Goal: Book appointment/travel/reservation

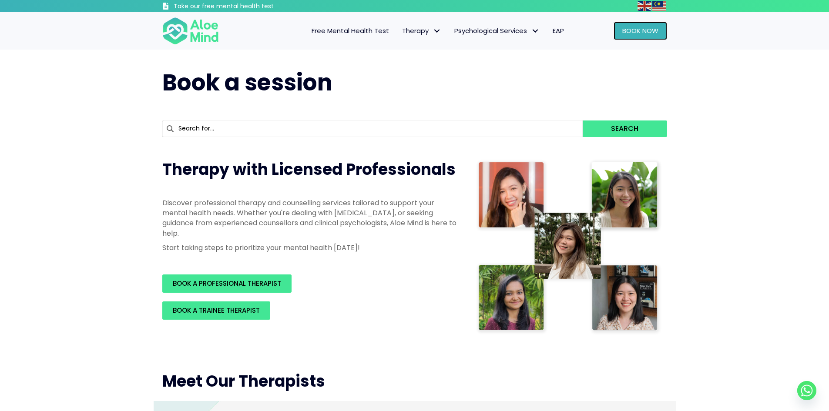
click at [637, 34] on span "Book Now" at bounding box center [640, 30] width 36 height 9
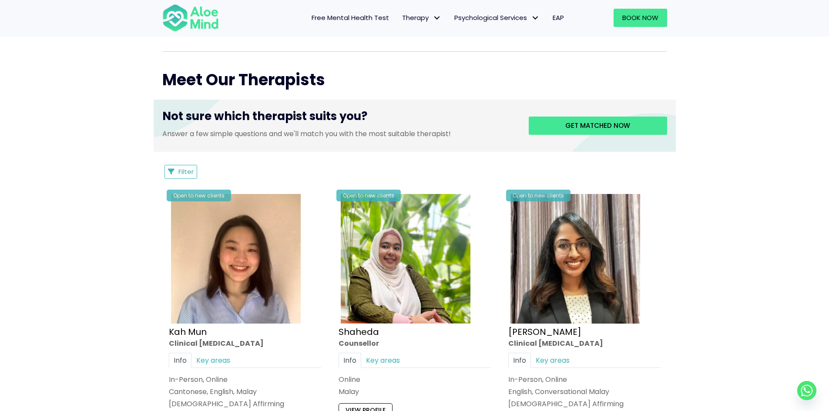
scroll to position [348, 0]
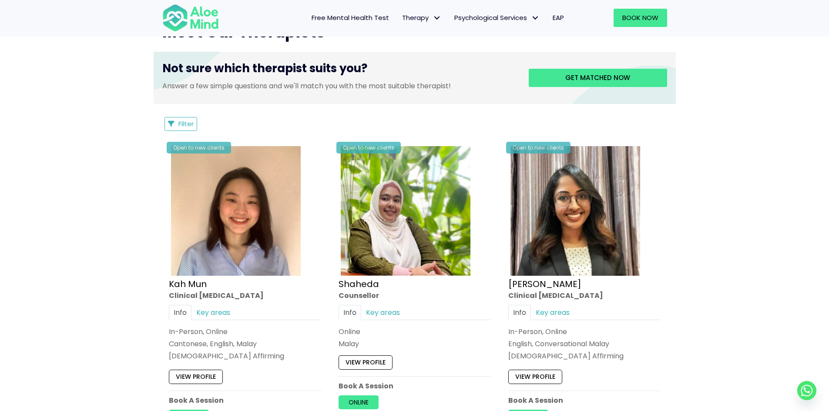
click at [163, 127] on div "Filter Filter Sort by: Newclient (desc) Listing Description Newclient" at bounding box center [414, 124] width 505 height 14
click at [174, 122] on button "Filter" at bounding box center [180, 124] width 33 height 14
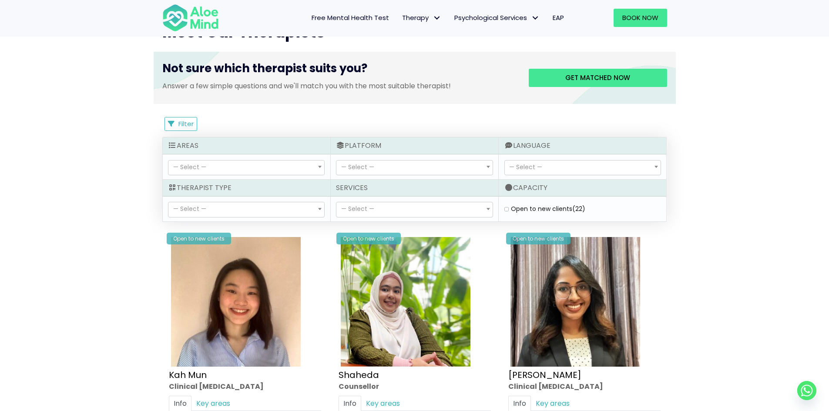
click at [449, 212] on span "— Select —" at bounding box center [414, 209] width 156 height 15
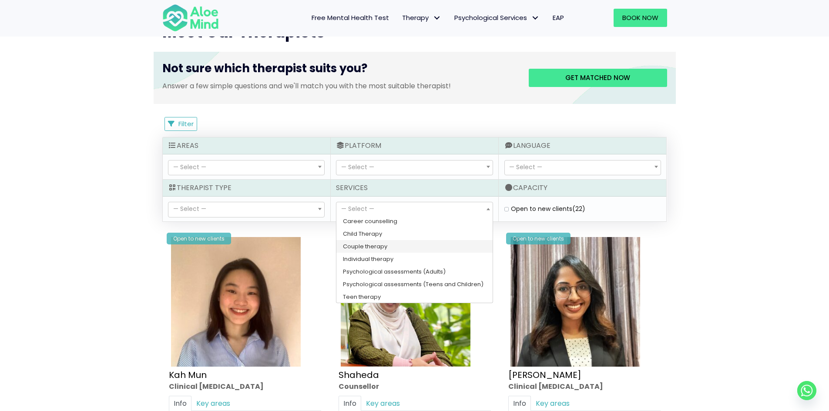
scroll to position [14, 0]
select select "148"
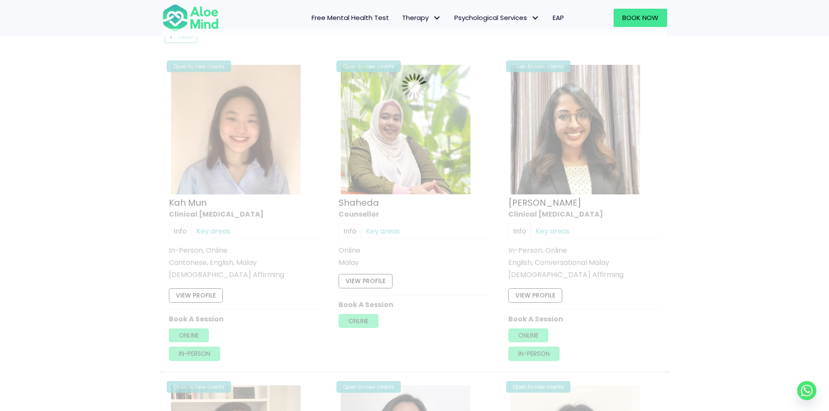
scroll to position [465, 0]
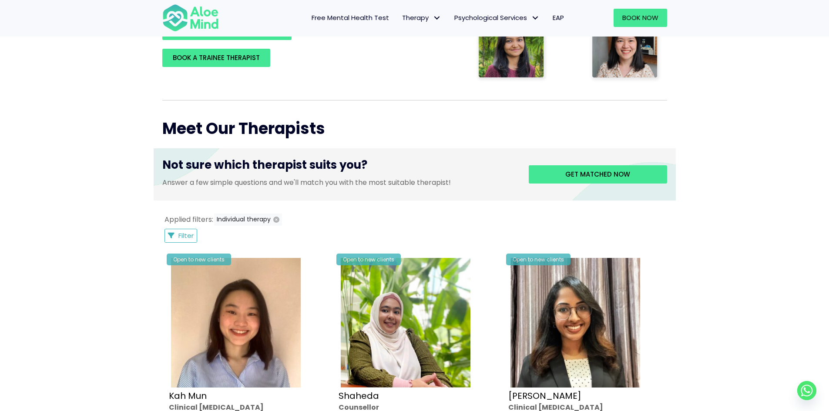
scroll to position [247, 0]
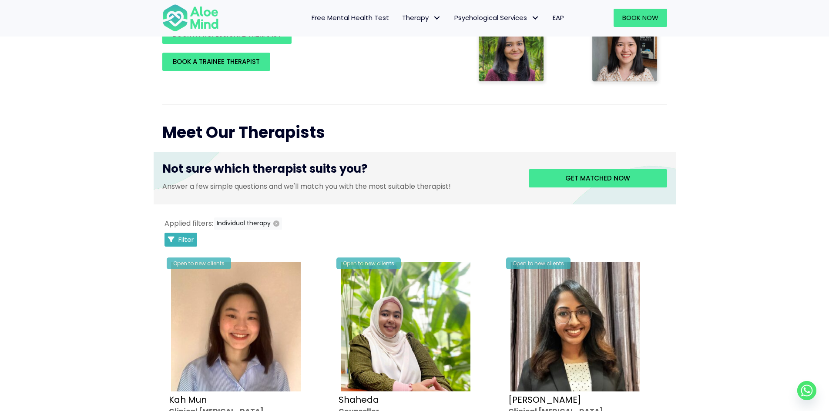
click at [177, 236] on button "Filter" at bounding box center [180, 240] width 33 height 14
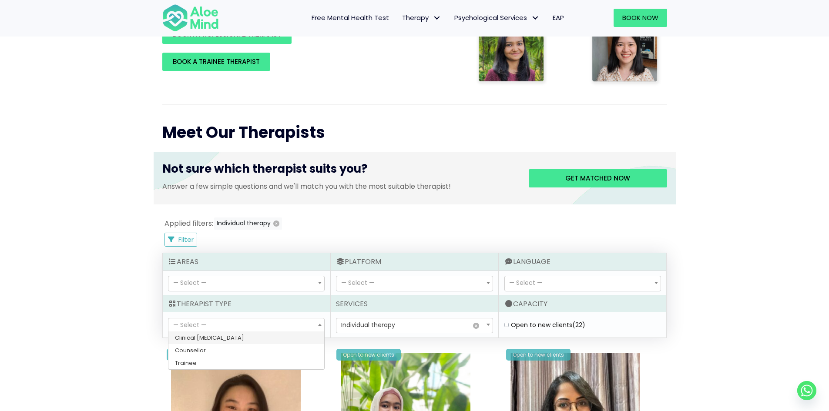
click at [209, 329] on span "— Select —" at bounding box center [246, 325] width 156 height 15
click at [404, 287] on span "— Select —" at bounding box center [414, 283] width 156 height 15
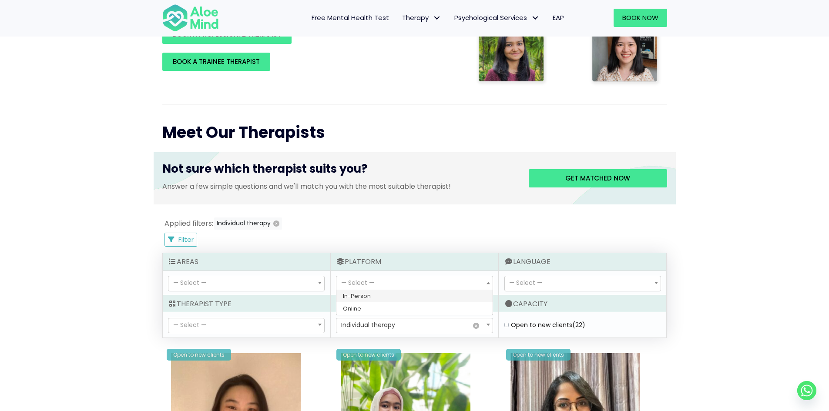
click at [526, 284] on span "— Select —" at bounding box center [525, 282] width 33 height 9
click at [274, 271] on div "— Select — Abuse (14) Academic (19) Addiction (8) [MEDICAL_DATA] (0) Anger (26)…" at bounding box center [246, 283] width 167 height 25
click at [284, 281] on span "— Select —" at bounding box center [246, 283] width 156 height 15
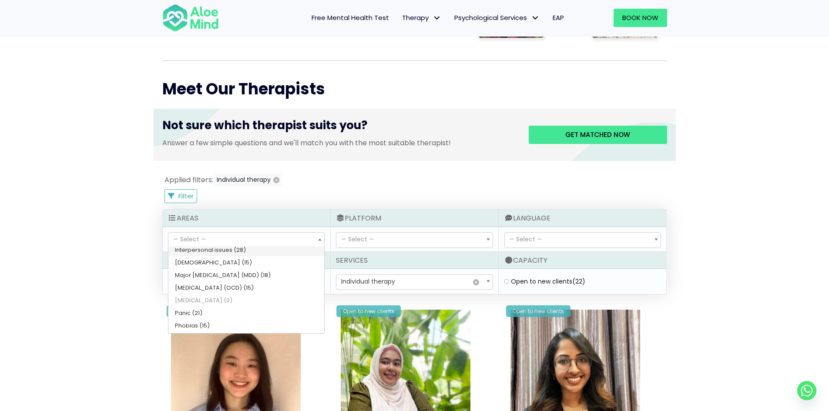
scroll to position [261, 0]
select select "59"
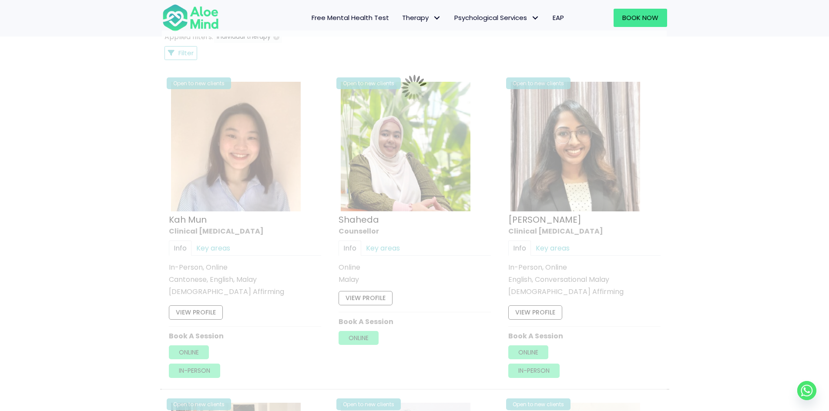
scroll to position [465, 0]
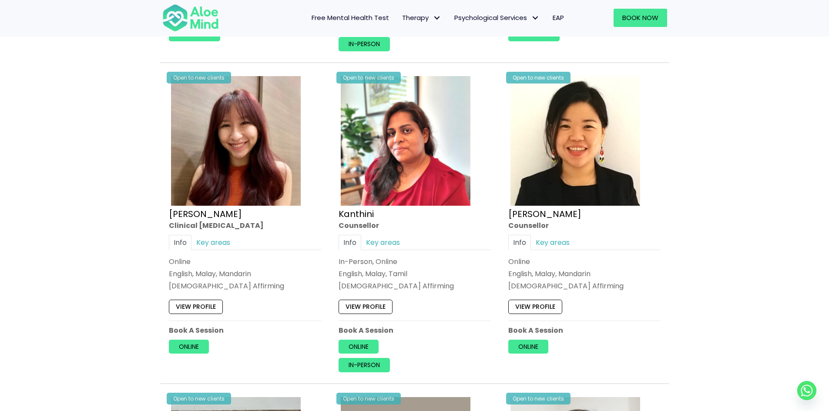
scroll to position [813, 0]
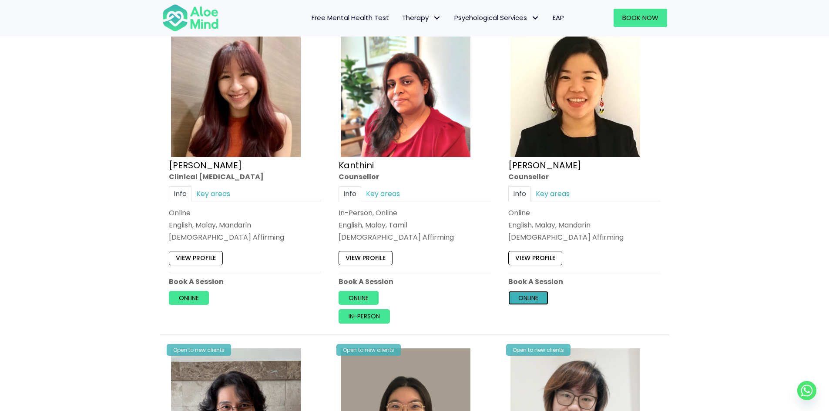
click at [536, 297] on link "Online" at bounding box center [528, 298] width 40 height 14
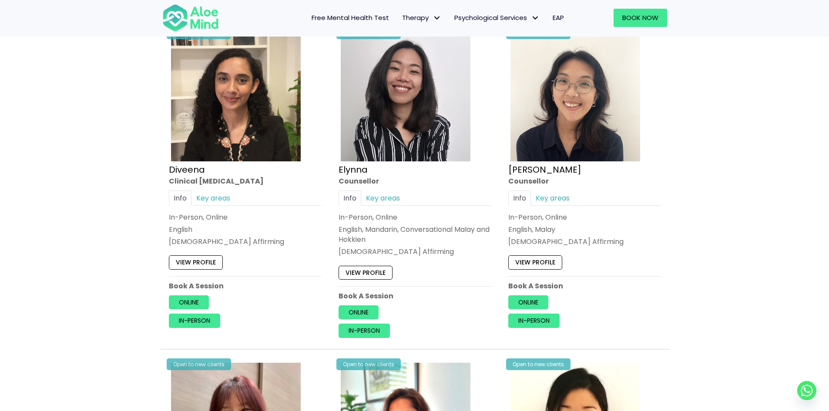
scroll to position [478, 0]
